Goal: Information Seeking & Learning: Learn about a topic

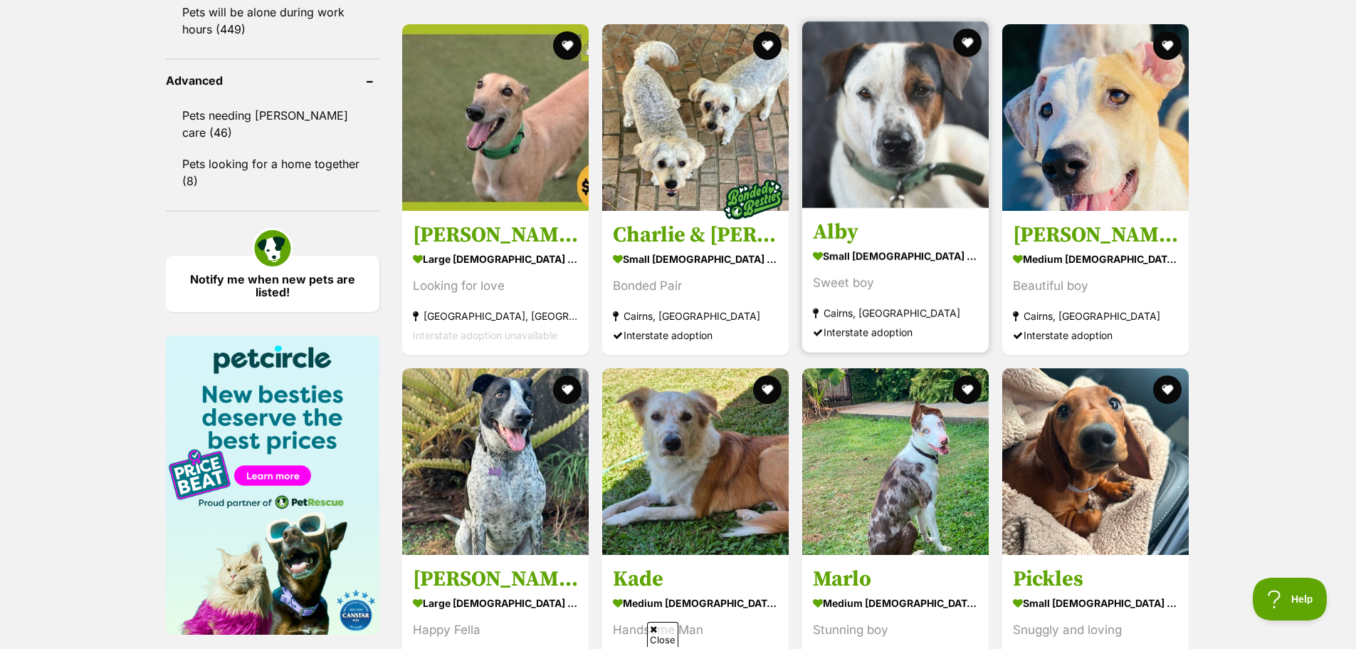
scroll to position [1851, 0]
